Goal: Task Accomplishment & Management: Manage account settings

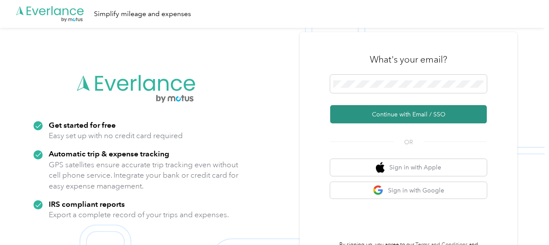
click at [403, 114] on button "Continue with Email / SSO" at bounding box center [408, 114] width 157 height 18
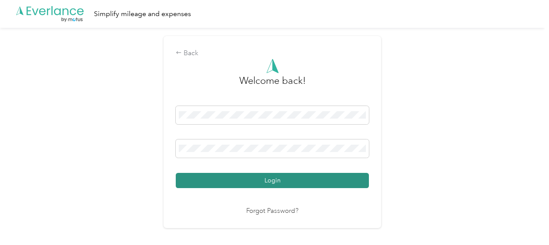
click at [272, 178] on button "Login" at bounding box center [272, 180] width 193 height 15
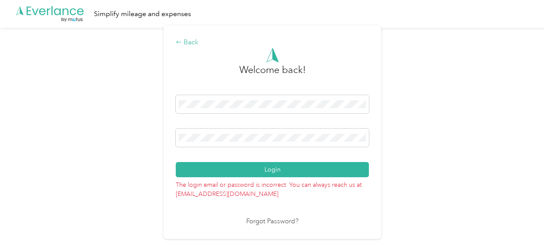
click at [184, 42] on div "Back" at bounding box center [272, 42] width 193 height 10
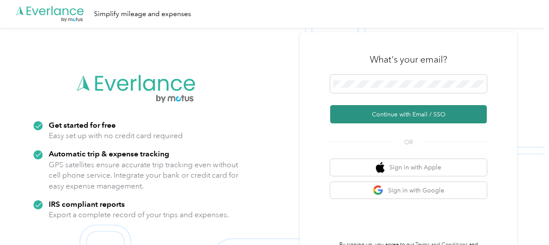
click at [413, 117] on button "Continue with Email / SSO" at bounding box center [408, 114] width 157 height 18
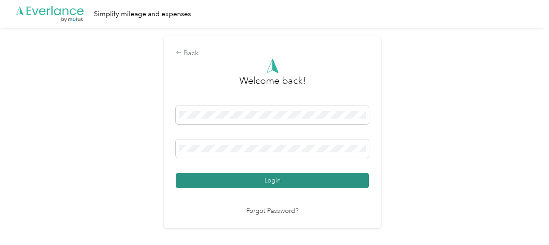
click at [270, 178] on button "Login" at bounding box center [272, 180] width 193 height 15
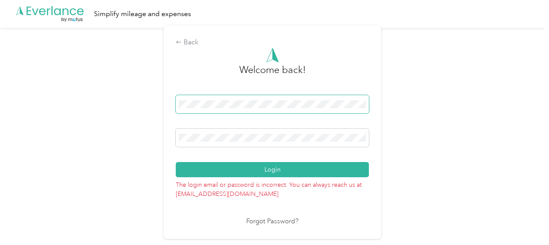
click at [144, 103] on div "Back Welcome back! Login The login email or password is incorrect. You can alwa…" at bounding box center [272, 136] width 544 height 216
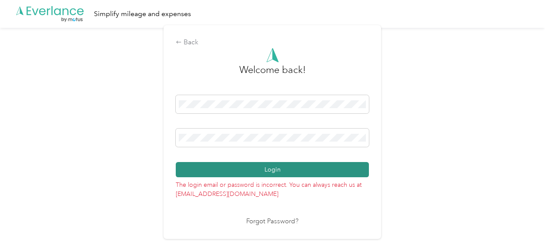
click at [270, 168] on button "Login" at bounding box center [272, 169] width 193 height 15
